Goal: Information Seeking & Learning: Learn about a topic

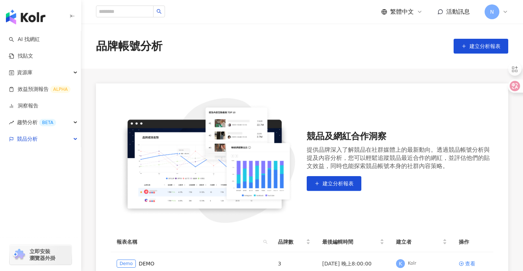
click at [131, 19] on div "繁體中文 活動訊息 N" at bounding box center [302, 12] width 412 height 24
click at [136, 11] on input "search" at bounding box center [125, 12] width 58 height 12
click at [27, 39] on link "AI 找網紅" at bounding box center [24, 39] width 31 height 7
click at [40, 41] on link "AI 找網紅" at bounding box center [24, 39] width 31 height 7
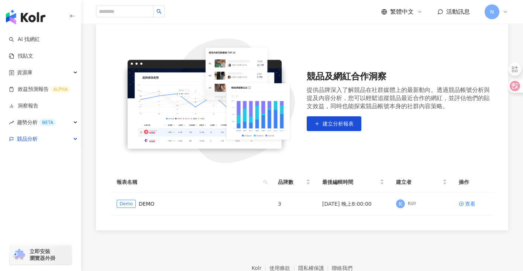
scroll to position [101, 0]
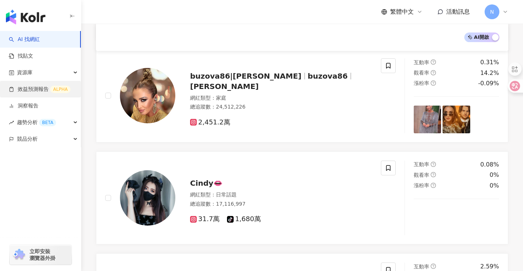
scroll to position [262, 0]
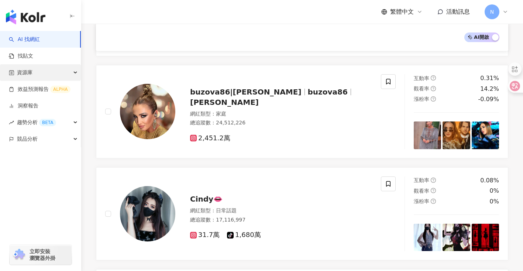
click at [34, 71] on div "資源庫" at bounding box center [40, 72] width 81 height 17
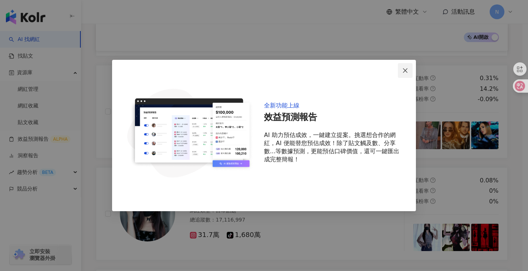
click at [408, 70] on icon "close" at bounding box center [405, 71] width 6 height 6
click at [409, 72] on span "Close" at bounding box center [405, 71] width 15 height 6
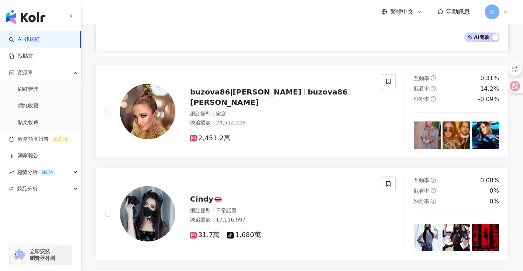
click at [499, 10] on div "N" at bounding box center [496, 11] width 24 height 15
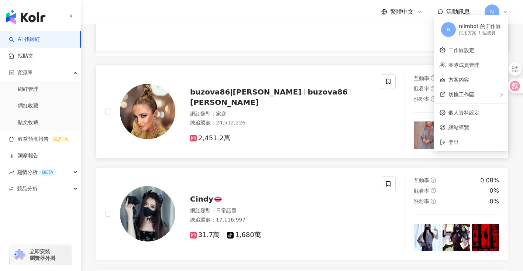
scroll to position [0, 0]
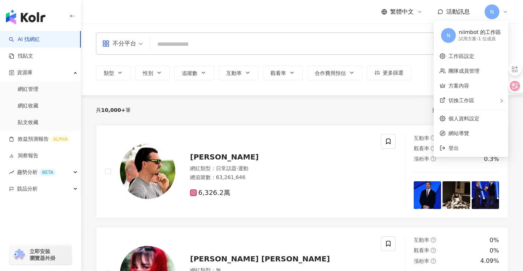
click at [182, 44] on input "search" at bounding box center [291, 44] width 277 height 14
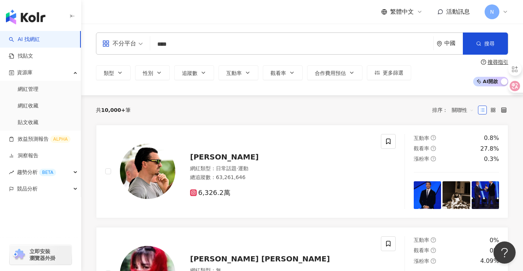
click at [170, 46] on input "****" at bounding box center [291, 44] width 277 height 14
type input "****"
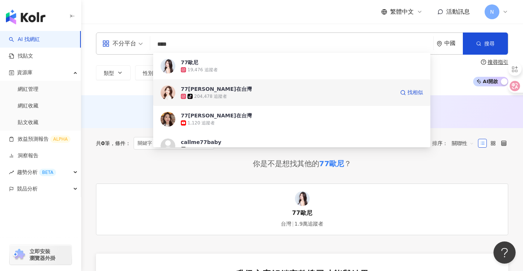
click at [195, 87] on div "77[PERSON_NAME]在台灣" at bounding box center [216, 88] width 71 height 7
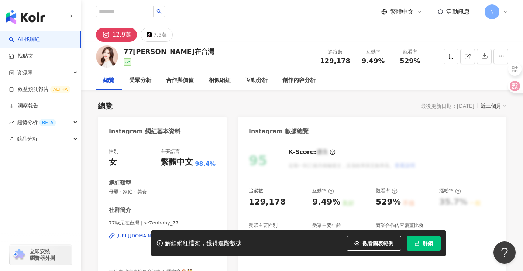
click at [234, 107] on div "總覽 最後更新日期：[DATE] 近三個月" at bounding box center [302, 106] width 408 height 10
click at [226, 101] on div "總覽 最後更新日期：[DATE] 近三個月" at bounding box center [302, 106] width 408 height 10
click at [231, 107] on div "總覽 最後更新日期：[DATE] 近三個月" at bounding box center [302, 106] width 408 height 10
click at [136, 81] on div "受眾分析" at bounding box center [140, 80] width 22 height 9
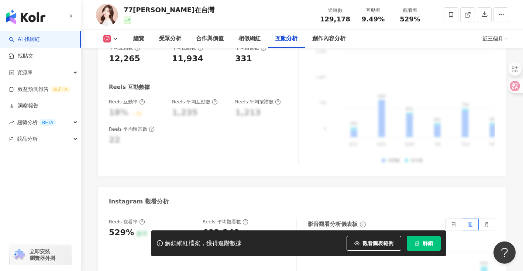
scroll to position [1527, 0]
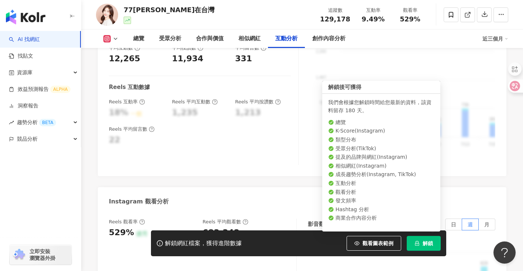
click at [433, 244] on button "解鎖" at bounding box center [424, 243] width 34 height 15
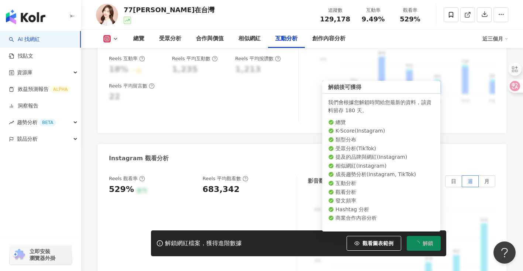
scroll to position [1570, 0]
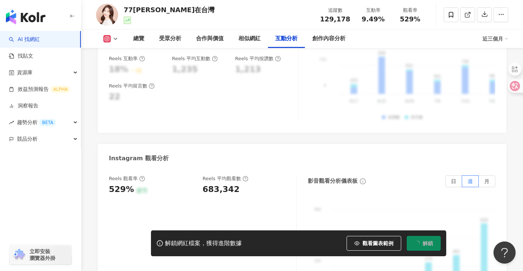
click at [232, 146] on div "Instagram 觀看分析" at bounding box center [302, 156] width 408 height 24
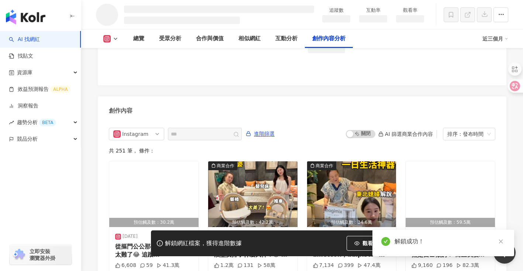
scroll to position [2003, 0]
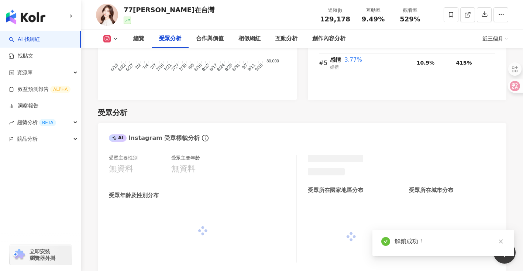
scroll to position [653, 0]
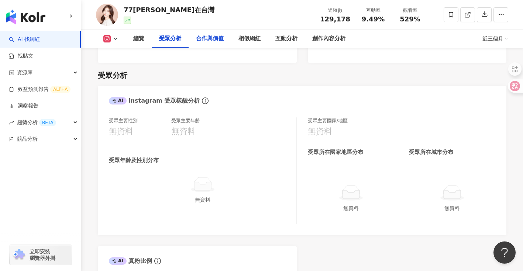
click at [215, 34] on div "合作與價值" at bounding box center [210, 39] width 42 height 18
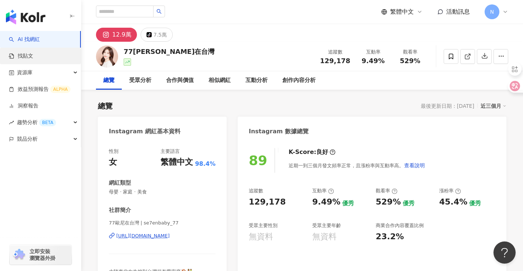
click at [33, 56] on link "找貼文" at bounding box center [21, 55] width 24 height 7
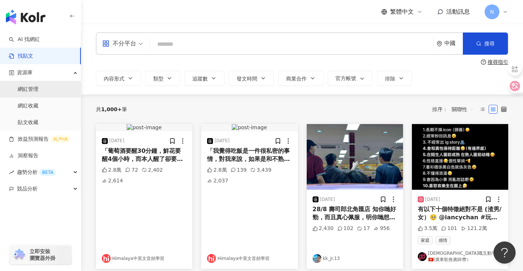
click at [30, 89] on link "網紅管理" at bounding box center [28, 89] width 21 height 7
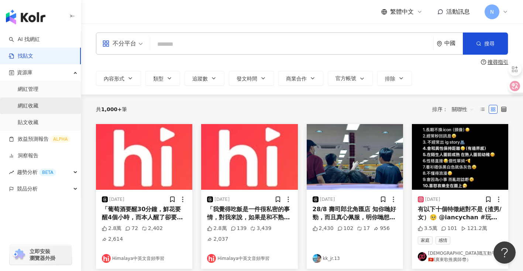
click at [37, 106] on link "網紅收藏" at bounding box center [28, 105] width 21 height 7
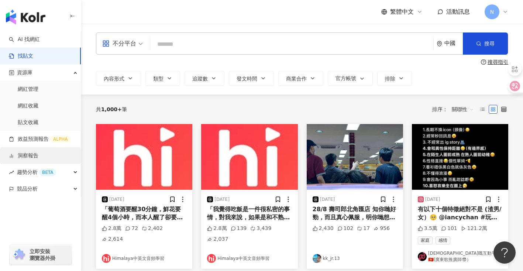
click at [29, 159] on link "洞察報告" at bounding box center [24, 155] width 30 height 7
click at [30, 154] on link "洞察報告" at bounding box center [24, 155] width 30 height 7
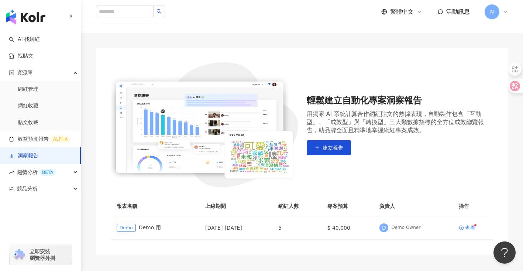
scroll to position [36, 0]
click at [343, 155] on div "輕鬆建立自動化專案洞察報告 用獨家 AI 系統計算合作網紅貼文的數據表現，自動製作包含「互動型」、「成效型」與「轉換型」三大類數據指標的全方位成效總覽報告，助…" at bounding box center [302, 124] width 383 height 125
click at [326, 140] on button "建立報告" at bounding box center [329, 147] width 44 height 15
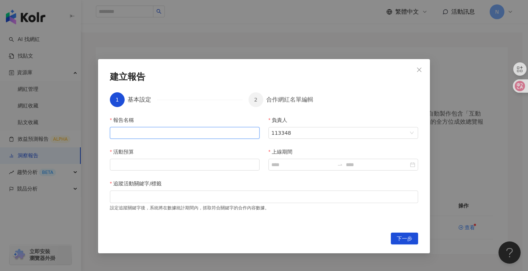
click at [171, 129] on input "報告名稱" at bounding box center [185, 133] width 150 height 12
click at [288, 141] on div "報告名稱 負責人 N niimbot 活動預算 上線期間 追蹤活動關鍵字/標籤 設定追蹤關鍵字後，系統將在數據統計期間內，抓取符合關鍵字的合作內容數據。" at bounding box center [264, 170] width 308 height 108
click at [487, 180] on div "建立報告 1 基本設定 2 合作網紅名單編輯 報告名稱 負責人 N niimbot 活動預算 上線期間 追蹤活動關鍵字/標籤 設定追蹤關鍵字後，系統將在數據統…" at bounding box center [264, 135] width 528 height 271
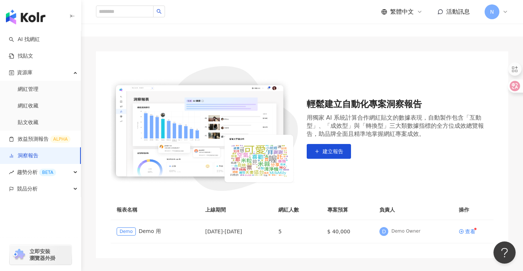
scroll to position [101, 0]
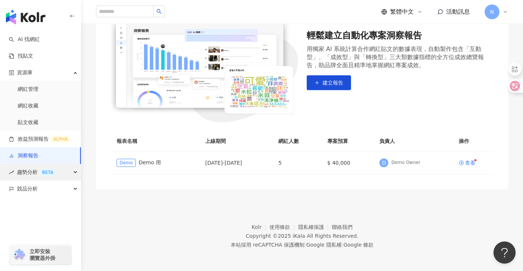
click at [60, 174] on div "趨勢分析 BETA" at bounding box center [40, 172] width 81 height 17
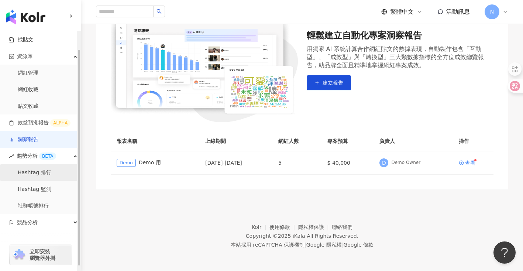
scroll to position [25, 0]
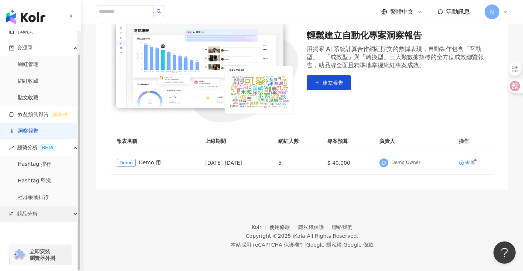
click at [46, 214] on div "競品分析" at bounding box center [40, 213] width 81 height 17
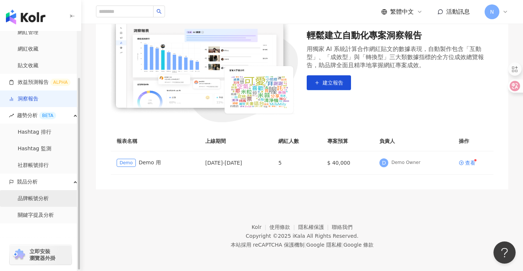
scroll to position [58, 0]
click at [49, 201] on link "品牌帳號分析" at bounding box center [33, 197] width 31 height 7
click at [45, 199] on link "品牌帳號分析" at bounding box center [33, 197] width 31 height 7
click at [42, 196] on link "品牌帳號分析" at bounding box center [33, 197] width 31 height 7
click at [33, 195] on link "品牌帳號分析" at bounding box center [33, 197] width 31 height 7
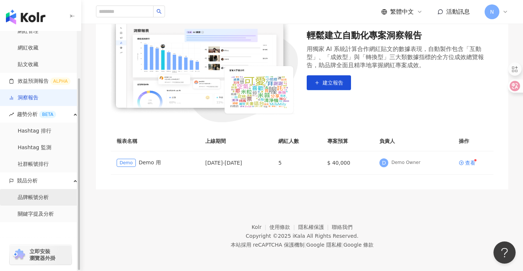
click at [33, 195] on link "品牌帳號分析" at bounding box center [33, 197] width 31 height 7
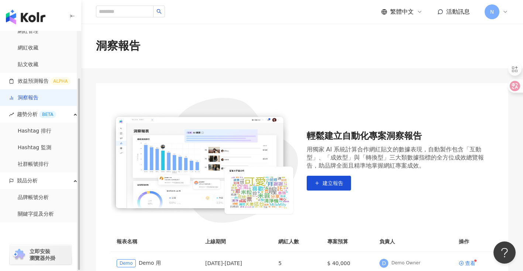
scroll to position [0, 0]
